Goal: Find specific page/section: Find specific page/section

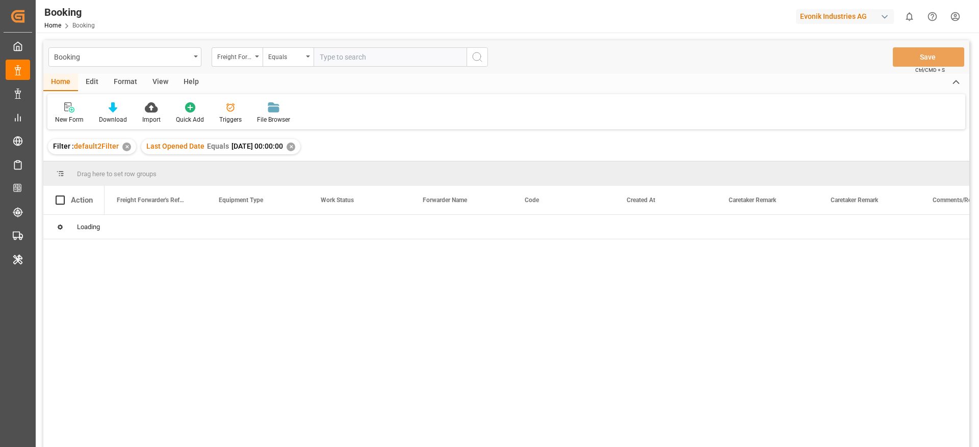
click at [162, 78] on div "View" at bounding box center [160, 82] width 31 height 17
click at [69, 118] on div "Default" at bounding box center [65, 119] width 20 height 9
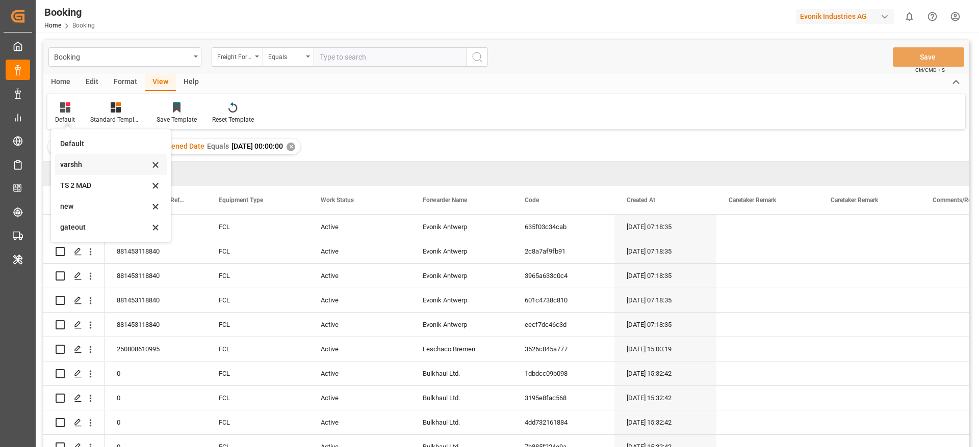
click at [77, 164] on div "varshh" at bounding box center [104, 165] width 89 height 11
click at [77, 164] on div "Drag here to set row groups" at bounding box center [506, 174] width 926 height 24
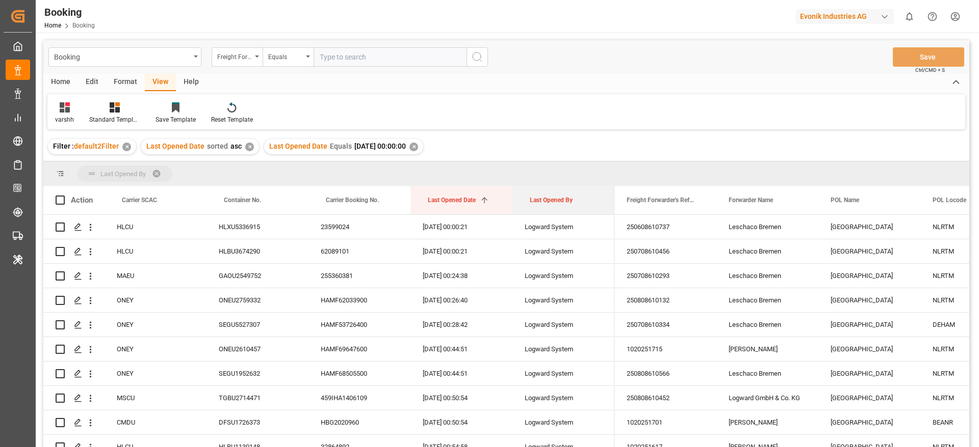
drag, startPoint x: 546, startPoint y: 202, endPoint x: 542, endPoint y: 167, distance: 36.0
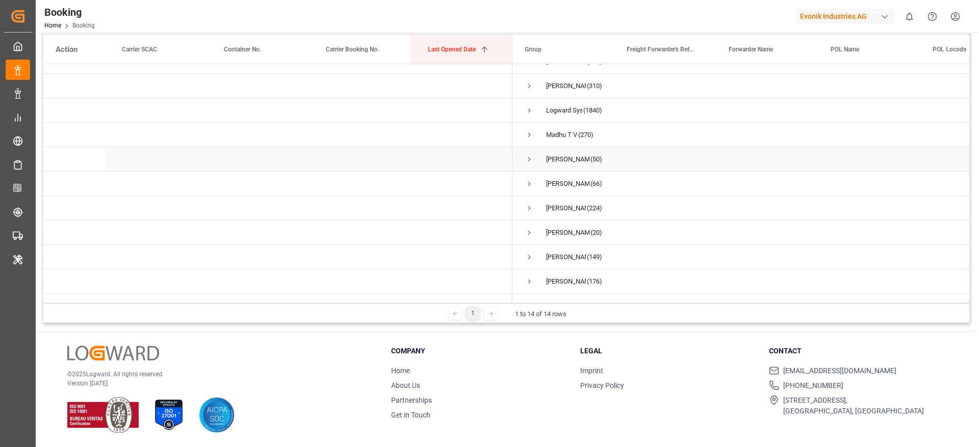
scroll to position [111, 0]
